Goal: Information Seeking & Learning: Check status

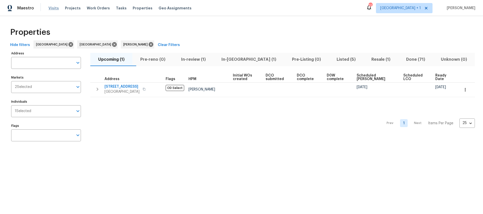
click at [50, 9] on span "Visits" at bounding box center [53, 8] width 10 height 5
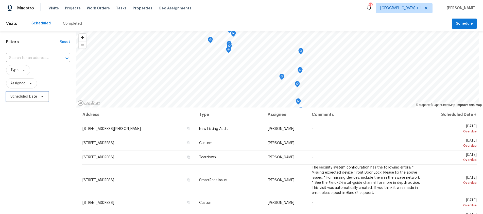
click at [21, 99] on span "Scheduled Date" at bounding box center [23, 96] width 27 height 5
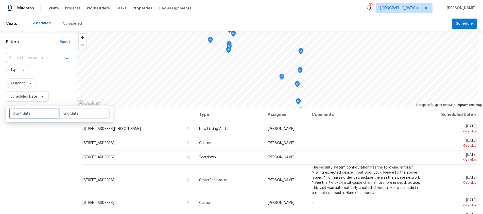
click at [35, 111] on input "text" at bounding box center [34, 113] width 50 height 10
select select "9"
select select "2025"
select select "10"
select select "2025"
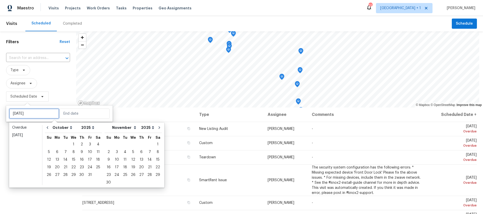
type input "[DATE]"
click at [90, 144] on div "3" at bounding box center [90, 144] width 8 height 7
type input "[DATE]"
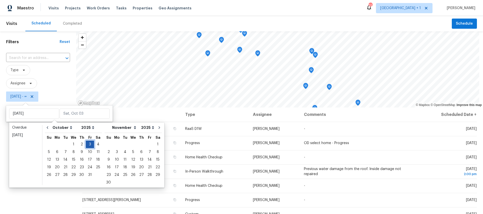
click at [90, 144] on div "3" at bounding box center [90, 144] width 8 height 7
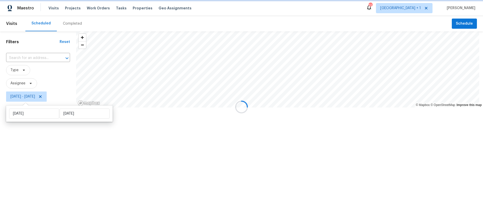
type input "[DATE]"
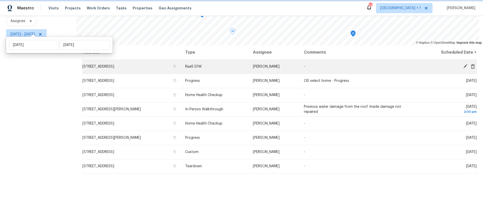
scroll to position [69, 0]
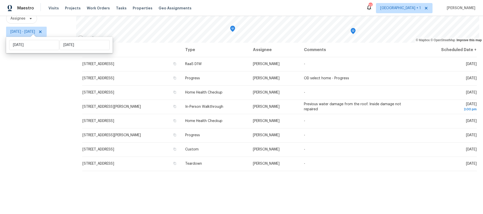
click at [278, 187] on div "Address Type Assignee Comments Scheduled Date ↑ [STREET_ADDRESS] RaaS D1W [PERS…" at bounding box center [279, 128] width 407 height 171
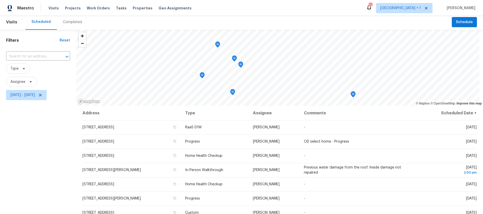
scroll to position [0, 0]
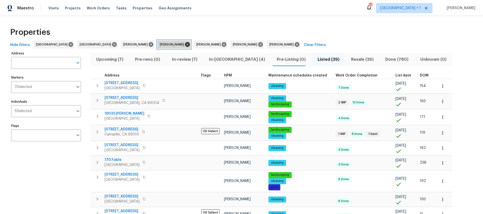
click at [185, 44] on icon at bounding box center [187, 44] width 5 height 5
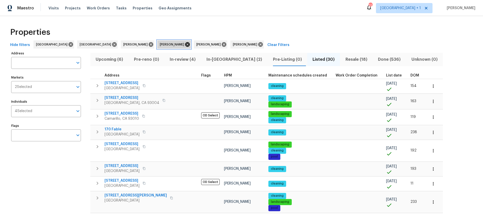
click at [185, 45] on icon at bounding box center [187, 44] width 5 height 5
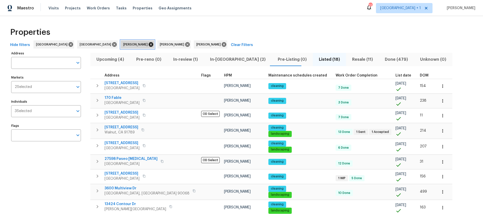
click at [149, 44] on icon at bounding box center [151, 44] width 5 height 5
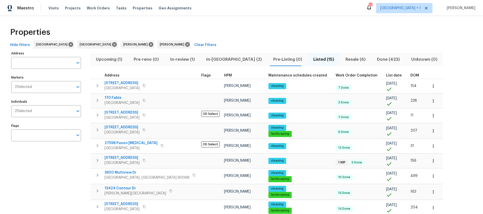
click at [343, 59] on span "Resale (6)" at bounding box center [355, 59] width 25 height 7
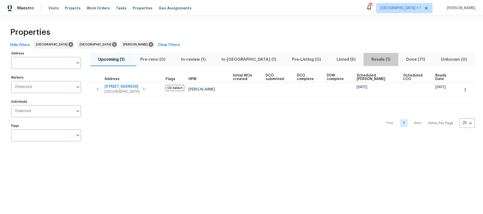
click at [367, 58] on span "Resale (1)" at bounding box center [381, 59] width 29 height 7
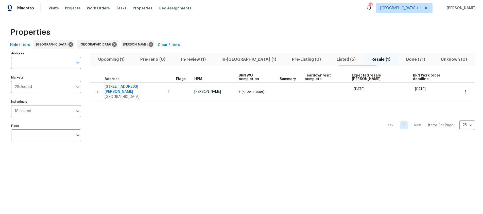
click at [286, 113] on div "Prev 1 Next Items Per Page 25 25 ​" at bounding box center [282, 123] width 385 height 45
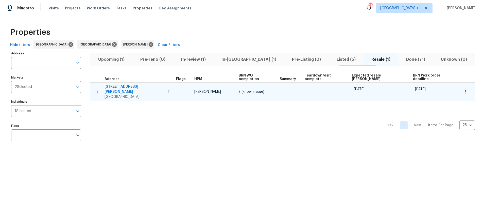
click at [168, 90] on icon "button" at bounding box center [169, 91] width 3 height 3
